Goal: Information Seeking & Learning: Understand process/instructions

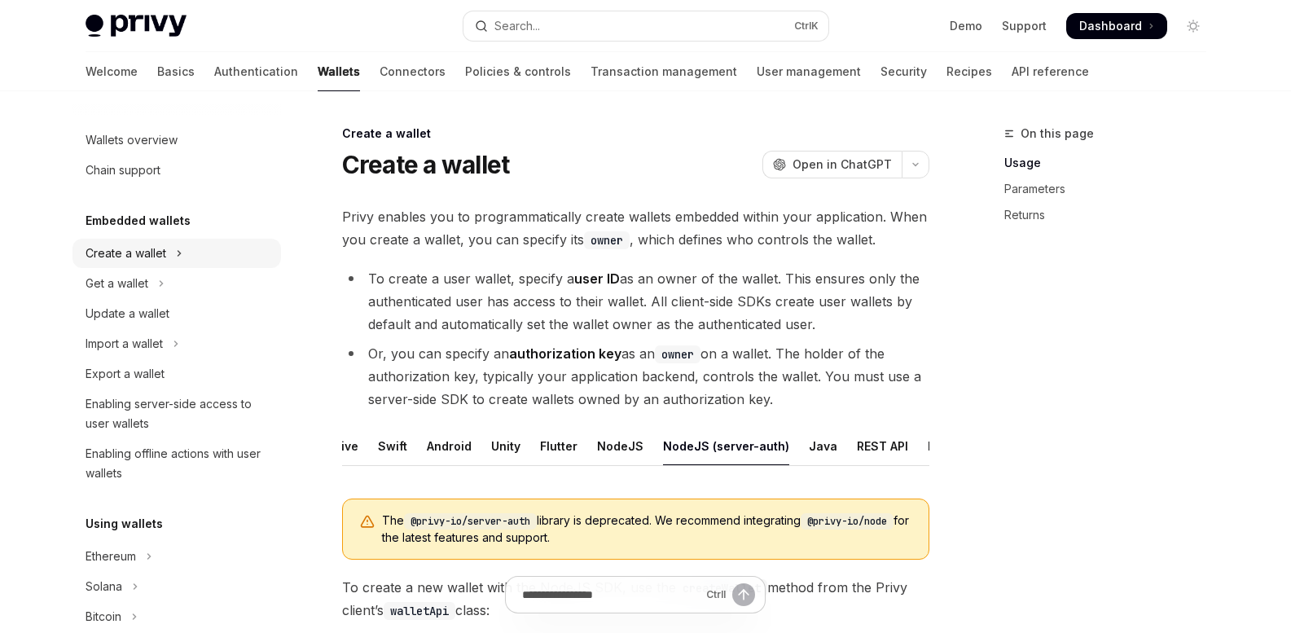
click at [121, 253] on div "Create a wallet" at bounding box center [126, 254] width 81 height 20
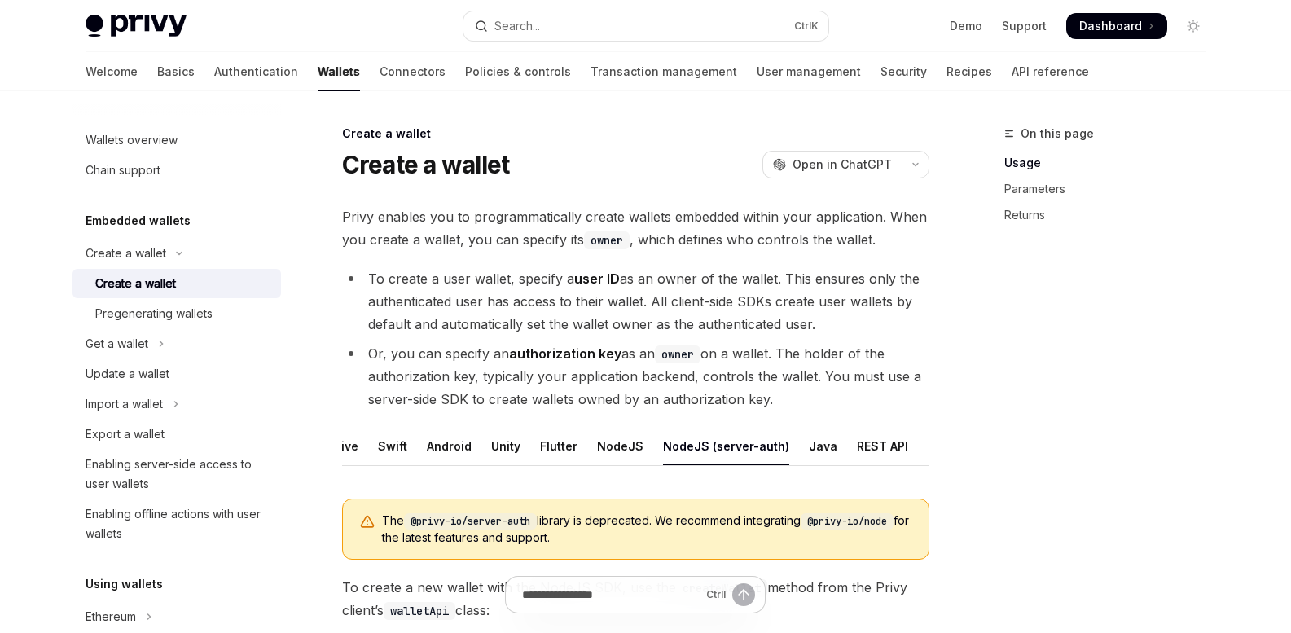
click at [130, 280] on div "Create a wallet" at bounding box center [135, 284] width 81 height 20
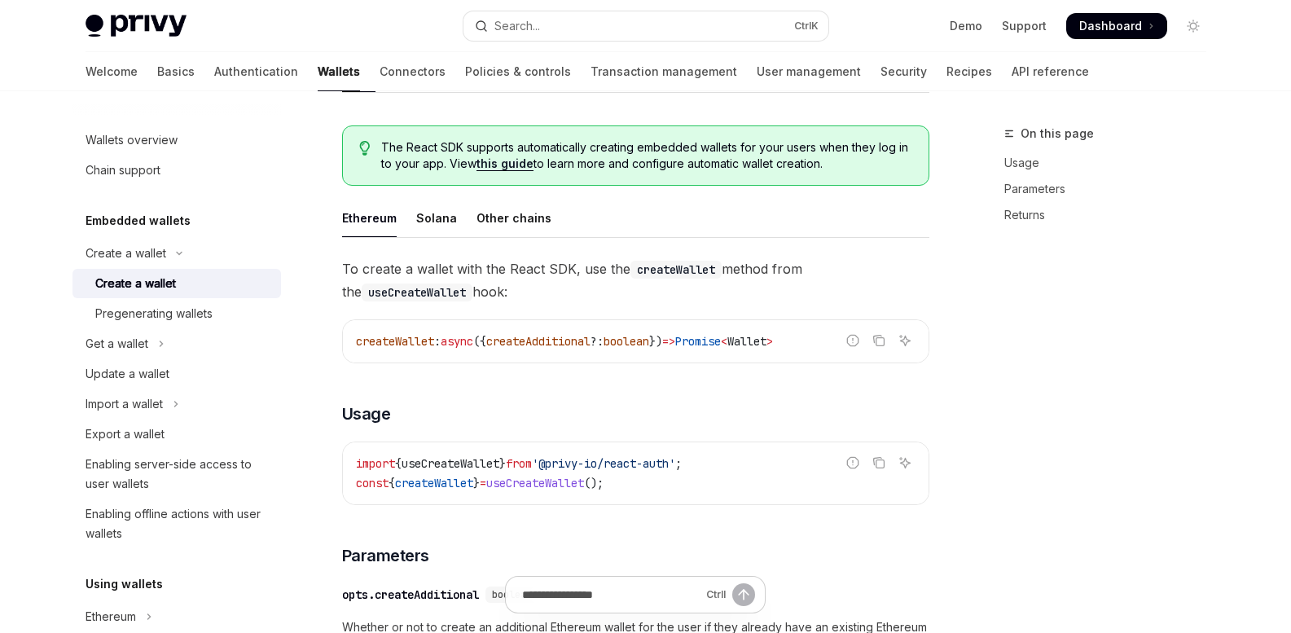
scroll to position [375, 0]
click at [395, 347] on span "createWallet" at bounding box center [395, 339] width 78 height 15
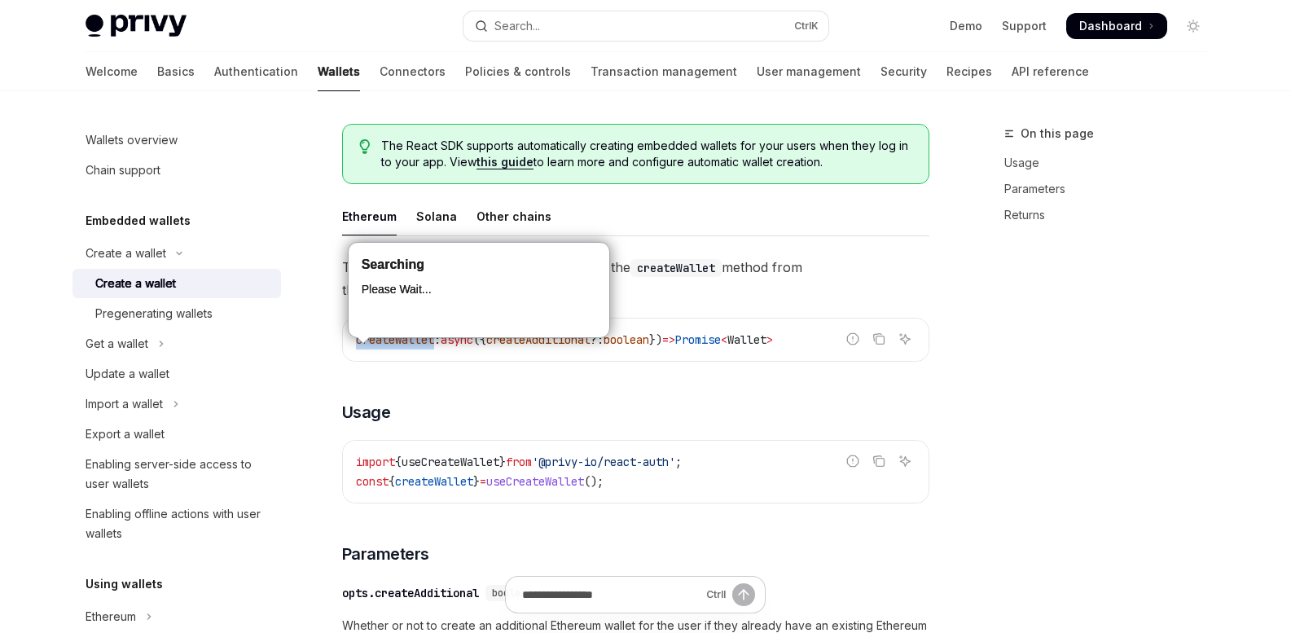
click at [395, 347] on span "createWallet" at bounding box center [395, 339] width 78 height 15
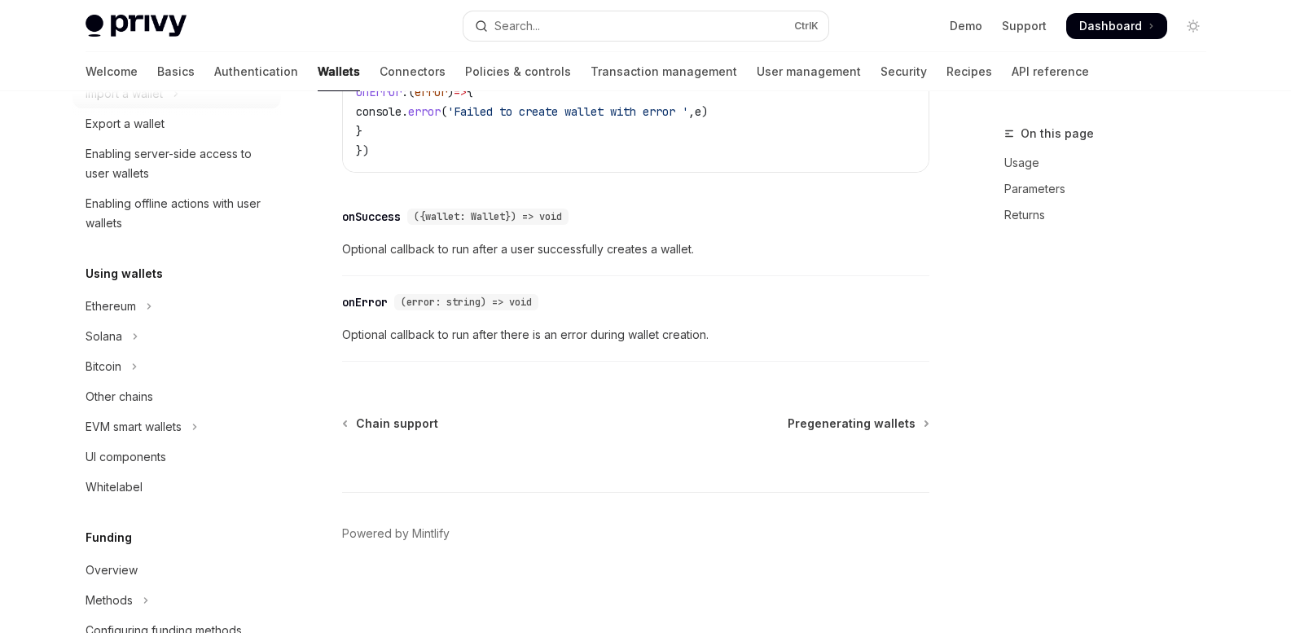
scroll to position [311, 0]
click at [147, 305] on icon "Toggle Ethereum section" at bounding box center [149, 306] width 7 height 20
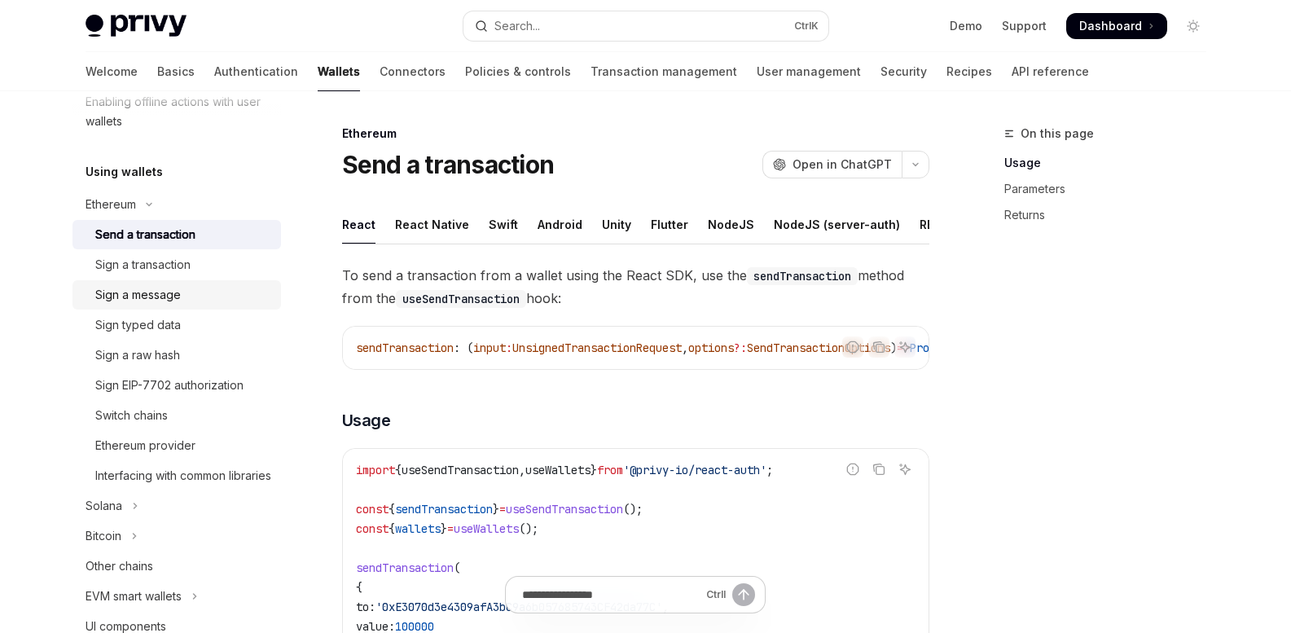
scroll to position [418, 0]
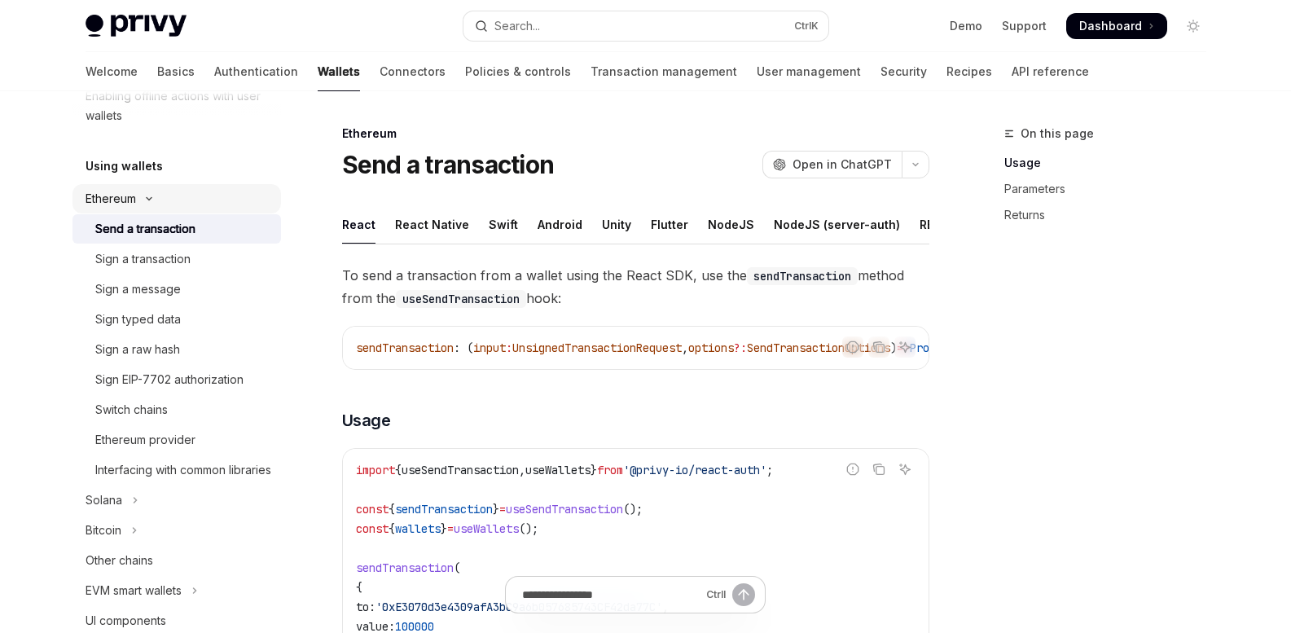
click at [146, 193] on button "Ethereum" at bounding box center [177, 198] width 209 height 29
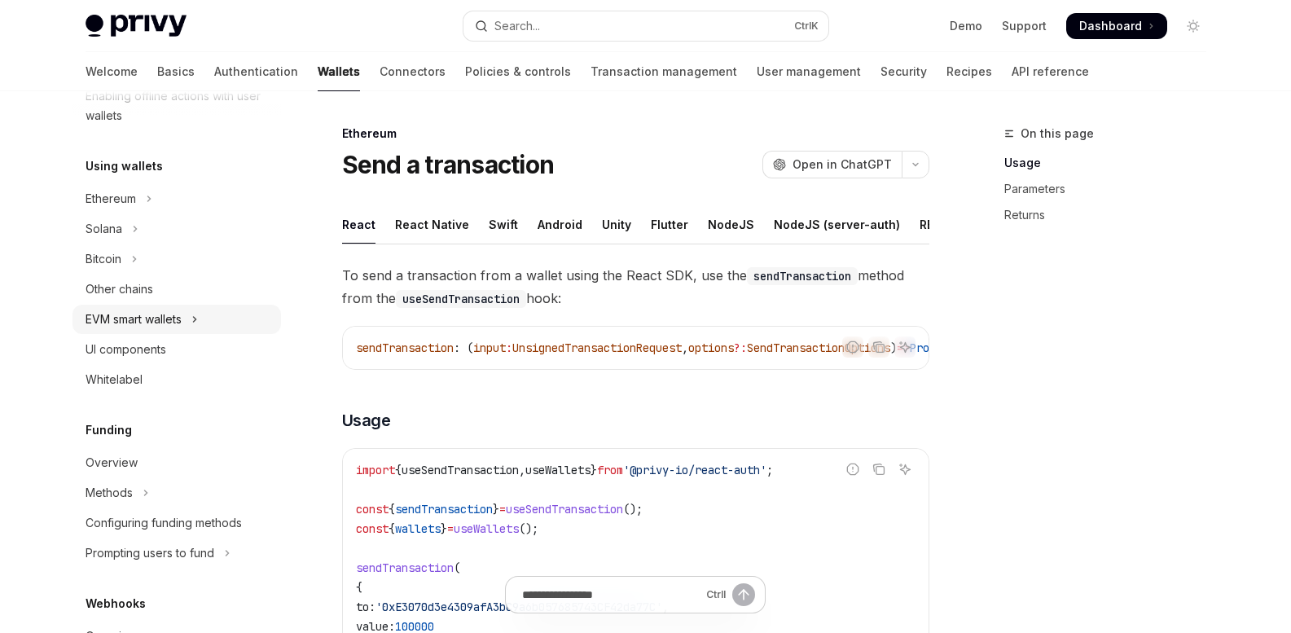
click at [196, 318] on icon "Toggle EVM smart wallets section" at bounding box center [194, 320] width 7 height 20
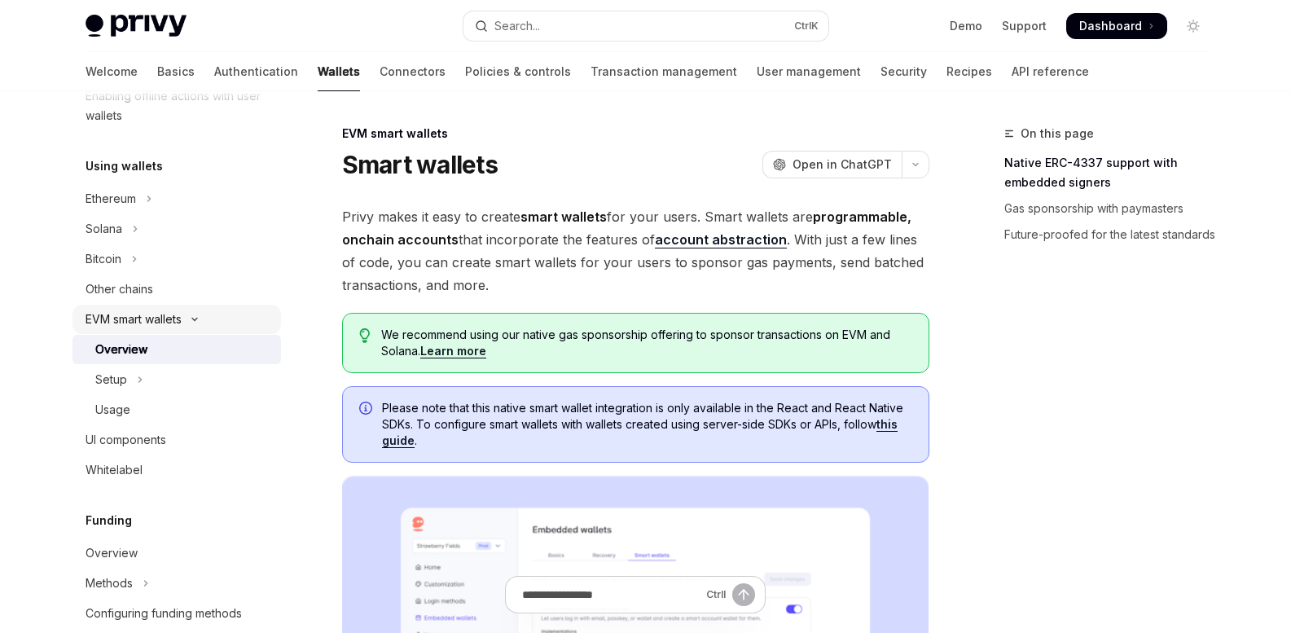
click at [196, 318] on icon "Toggle EVM smart wallets section" at bounding box center [195, 319] width 20 height 7
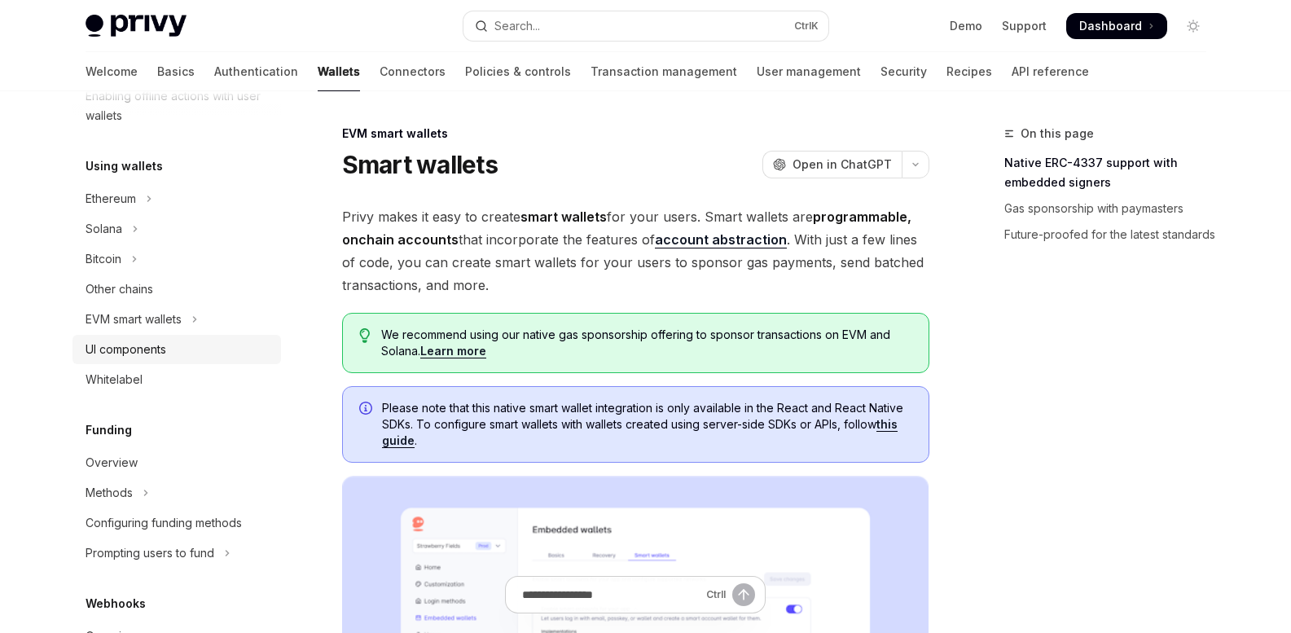
click at [181, 354] on div "UI components" at bounding box center [179, 350] width 186 height 20
type textarea "*"
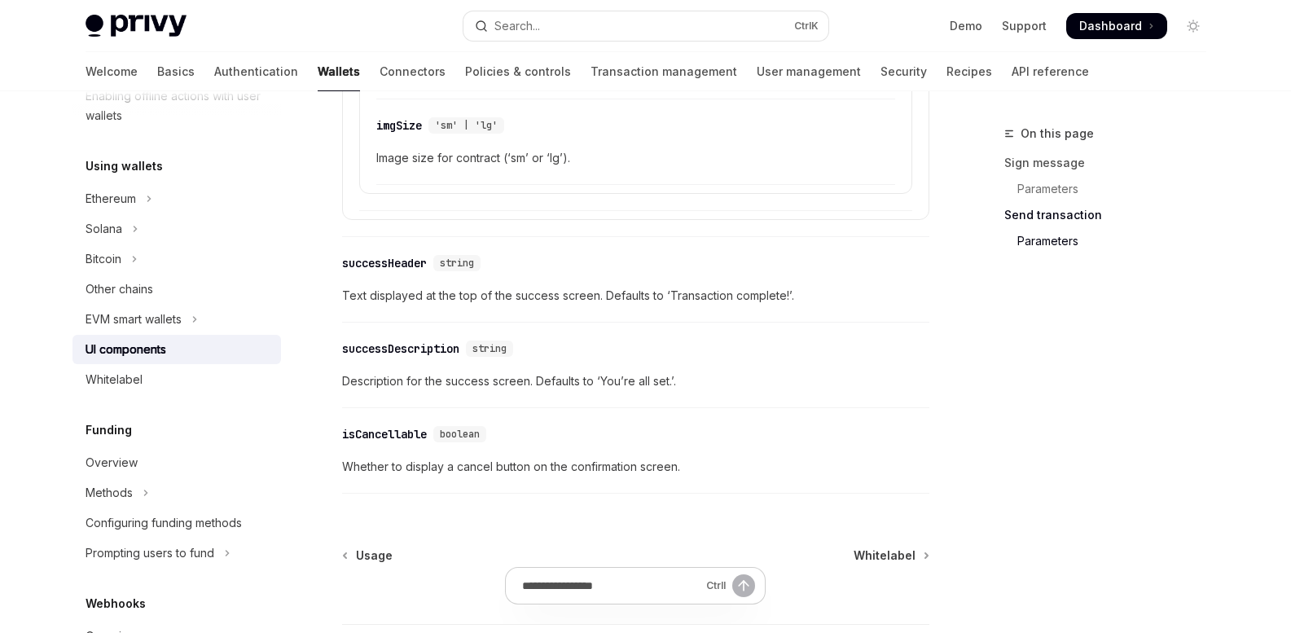
scroll to position [3006, 0]
